Goal: Transaction & Acquisition: Purchase product/service

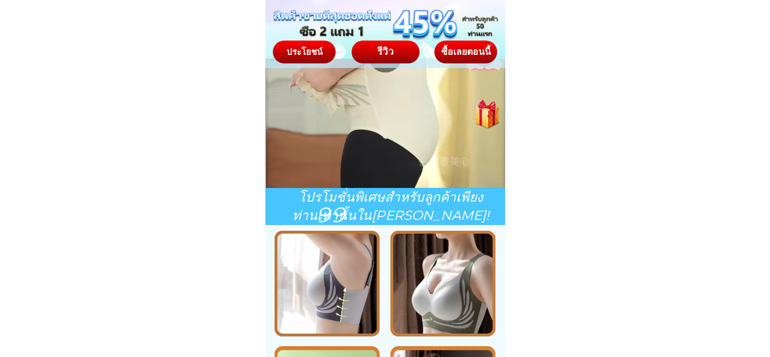
scroll to position [1489, 0]
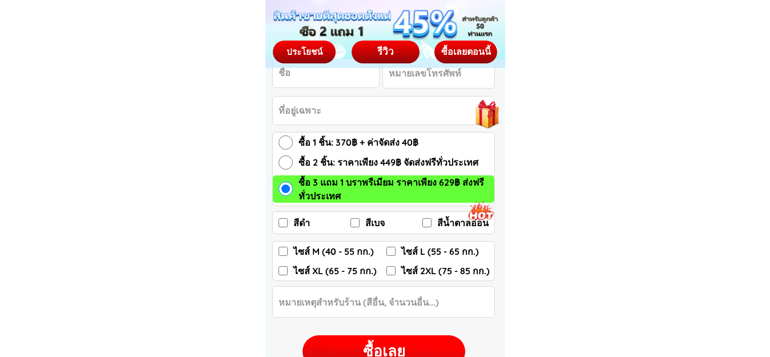
scroll to position [1855, 0]
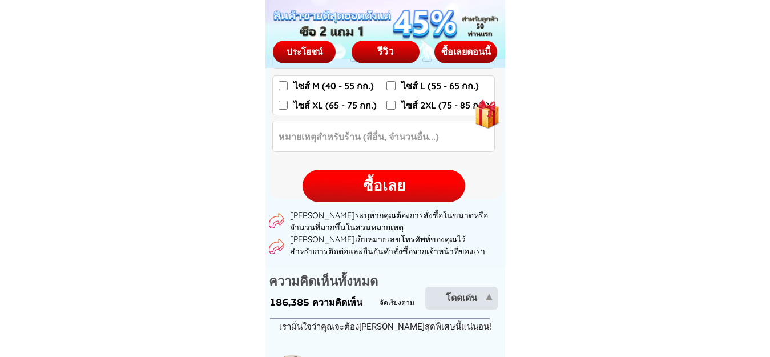
click at [375, 193] on div "ซื้อเลย" at bounding box center [384, 186] width 163 height 22
checkbox input "false"
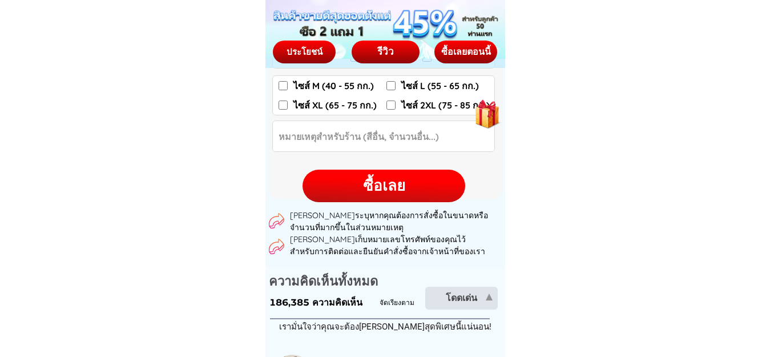
checkbox input "false"
radio input "true"
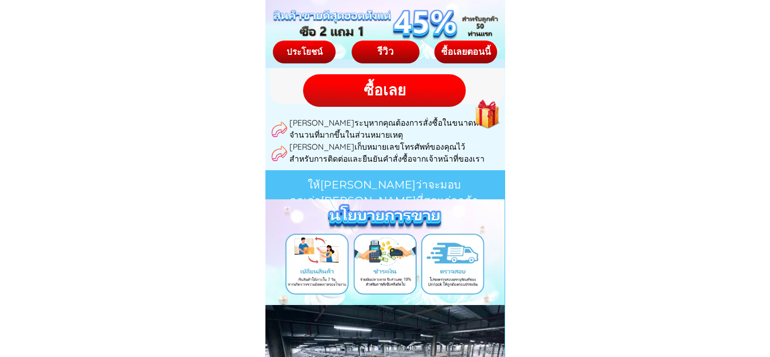
scroll to position [6630, 0]
